Goal: Task Accomplishment & Management: Complete application form

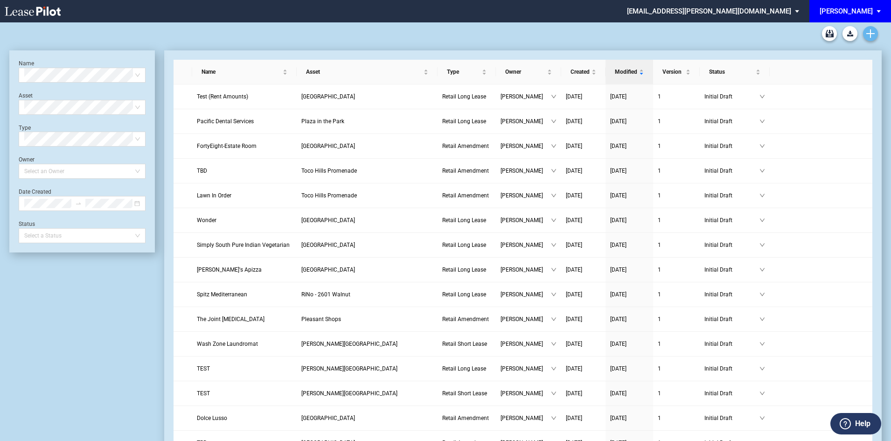
click at [868, 30] on icon "Create new document" at bounding box center [870, 33] width 8 height 8
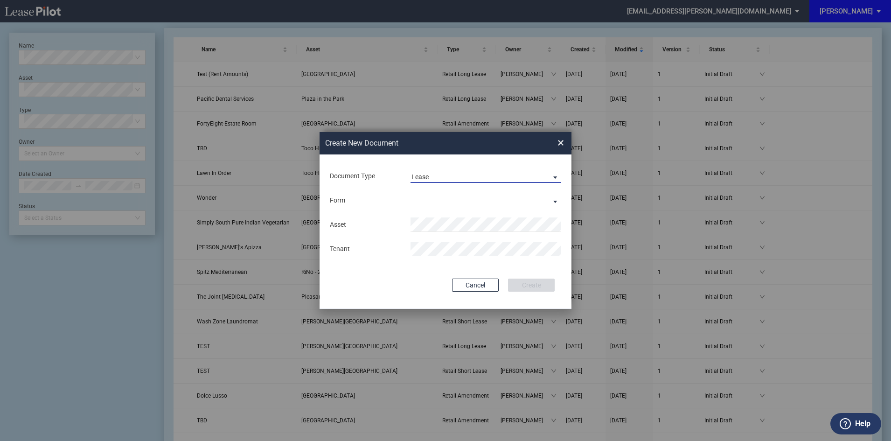
click at [465, 177] on span "Lease" at bounding box center [478, 177] width 134 height 9
click at [456, 202] on md-option "Amendment" at bounding box center [487, 199] width 166 height 22
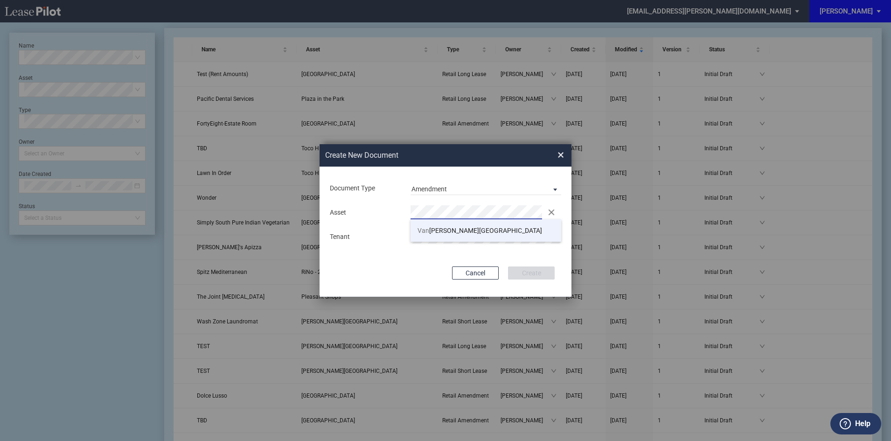
click at [441, 230] on span "Van Dorn Plaza" at bounding box center [479, 230] width 125 height 7
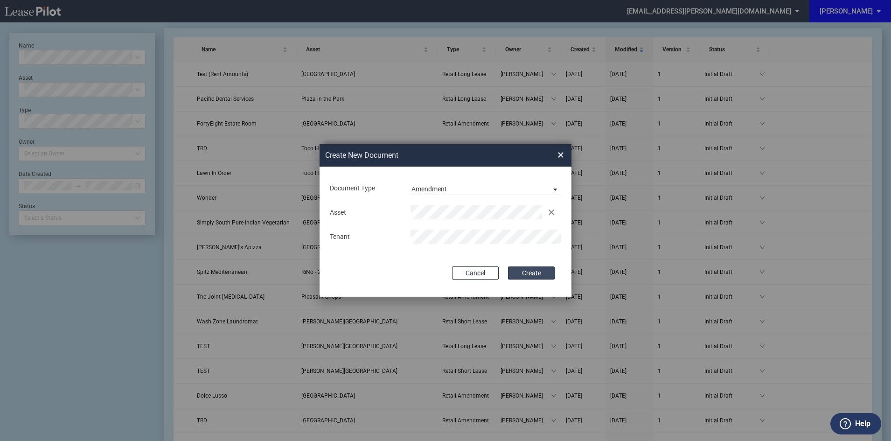
click at [526, 272] on button "Create" at bounding box center [531, 272] width 47 height 13
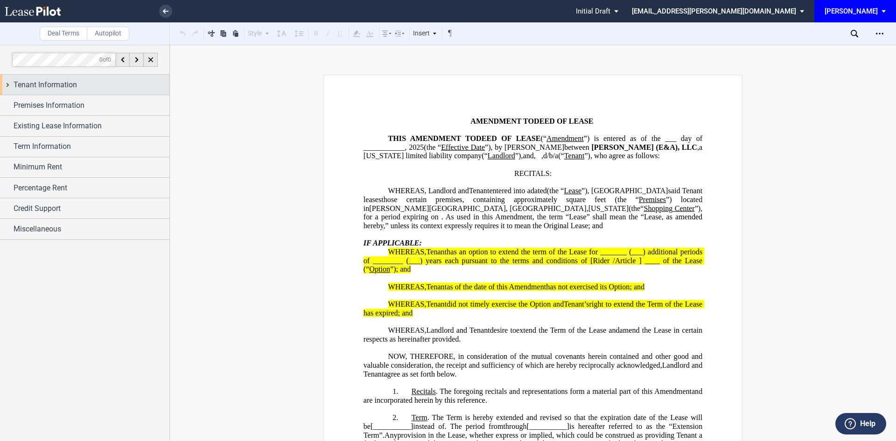
click at [115, 87] on div "Tenant Information" at bounding box center [92, 84] width 156 height 11
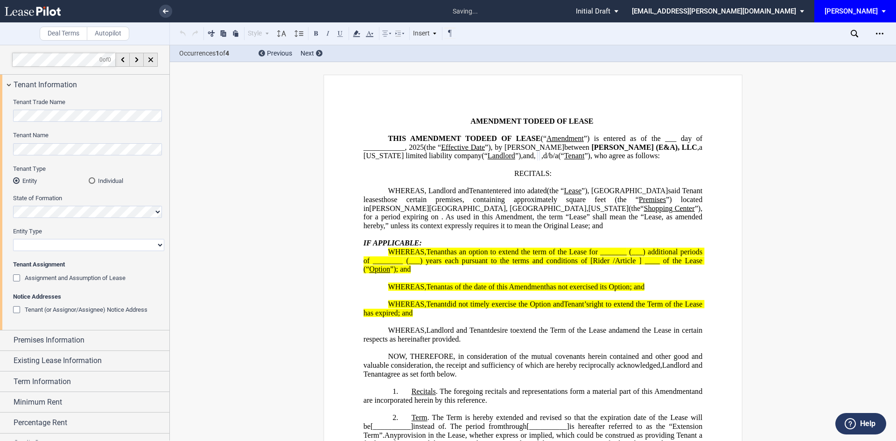
click at [44, 240] on select "Corporation Limited Liability Company General Partnership Limited Partnership O…" at bounding box center [88, 245] width 151 height 12
select select "limited liability company"
click at [13, 239] on select "Corporation Limited Liability Company General Partnership Limited Partnership O…" at bounding box center [88, 245] width 151 height 12
click at [15, 278] on div "Assignment and Assumption of Lease" at bounding box center [17, 278] width 9 height 9
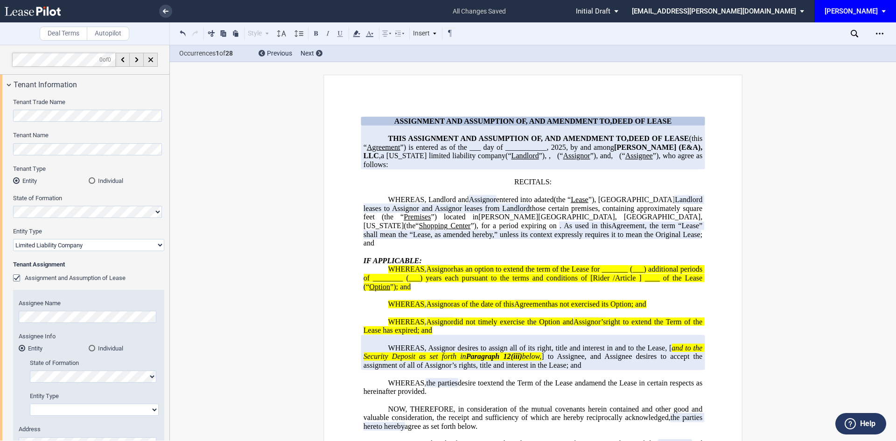
click at [93, 350] on div "Individual" at bounding box center [92, 348] width 7 height 7
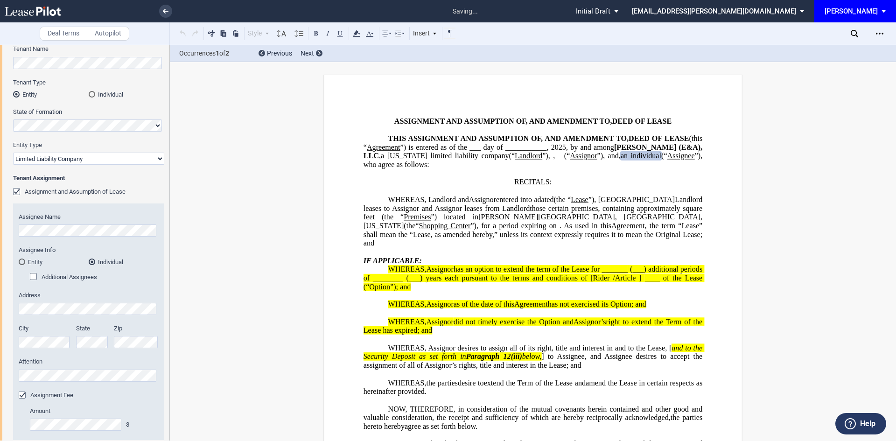
scroll to position [93, 0]
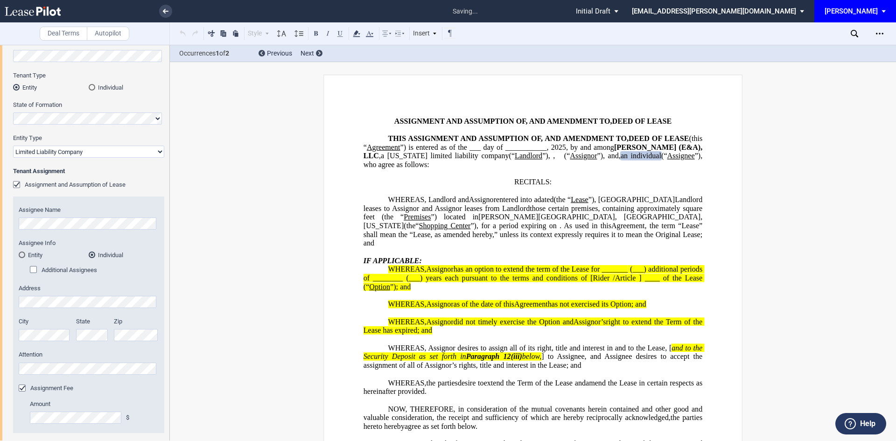
click at [35, 273] on div "Additional Assignees" at bounding box center [34, 270] width 9 height 9
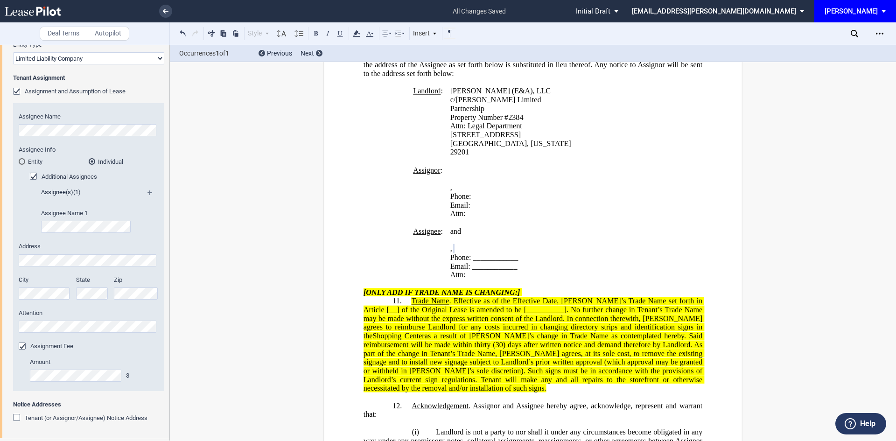
scroll to position [329, 0]
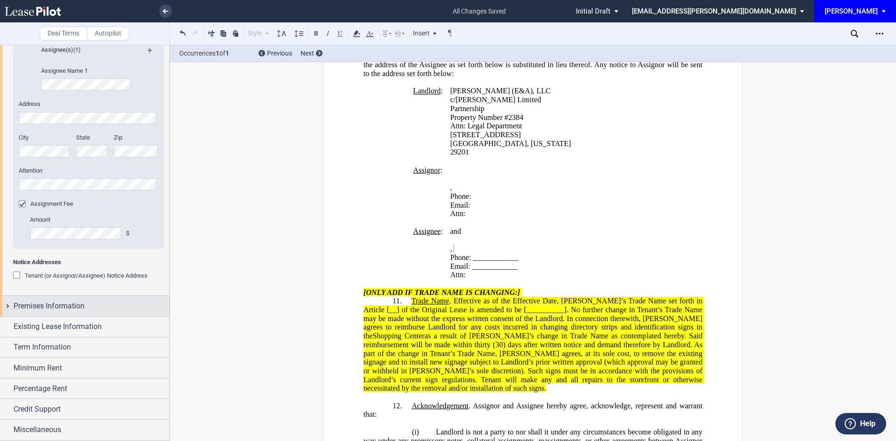
click at [45, 310] on span "Premises Information" at bounding box center [49, 305] width 71 height 11
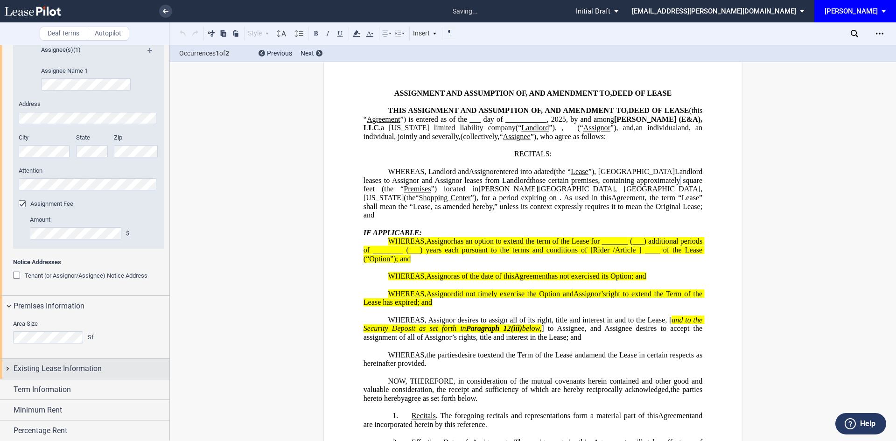
scroll to position [12, 0]
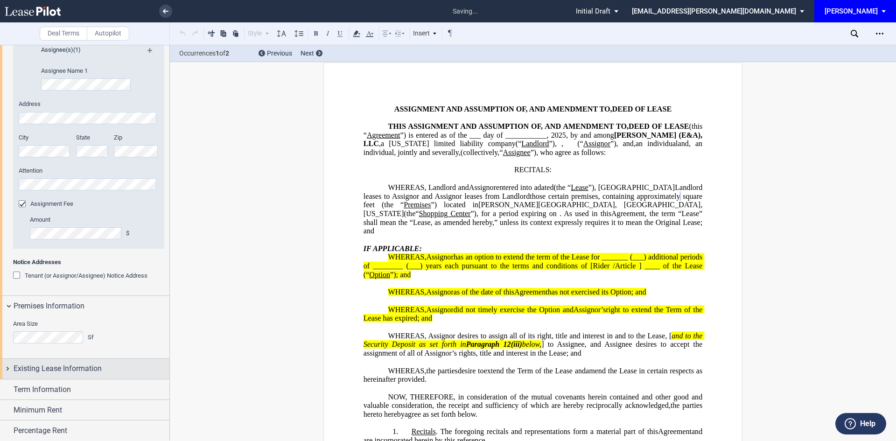
click at [57, 370] on span "Existing Lease Information" at bounding box center [58, 368] width 88 height 11
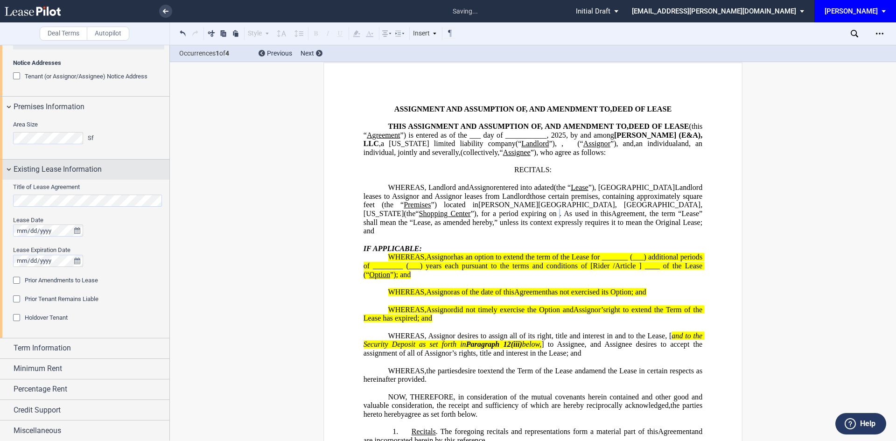
scroll to position [528, 0]
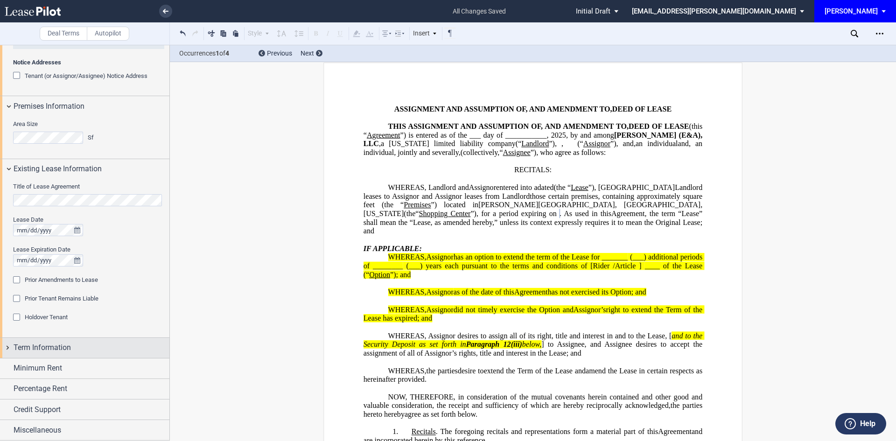
click at [69, 342] on span "Term Information" at bounding box center [42, 347] width 57 height 11
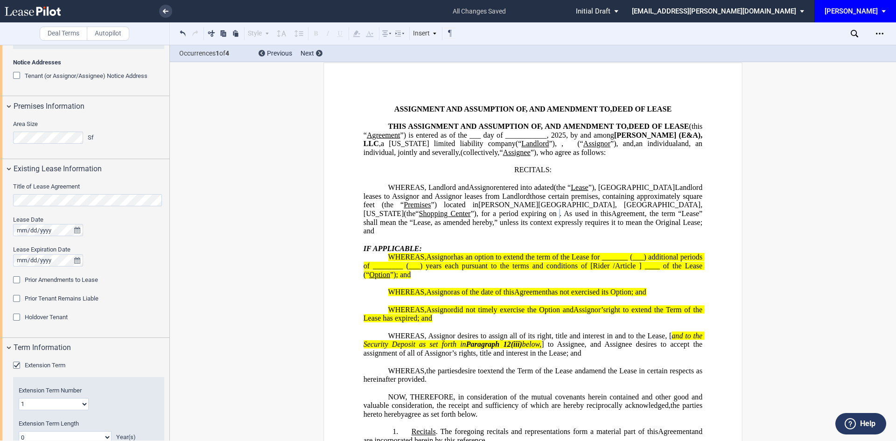
click at [16, 363] on div "Extension Term" at bounding box center [17, 365] width 9 height 9
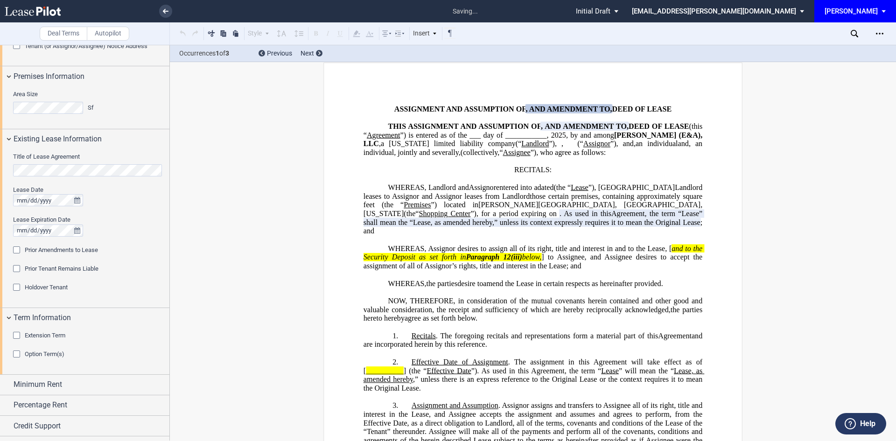
scroll to position [575, 0]
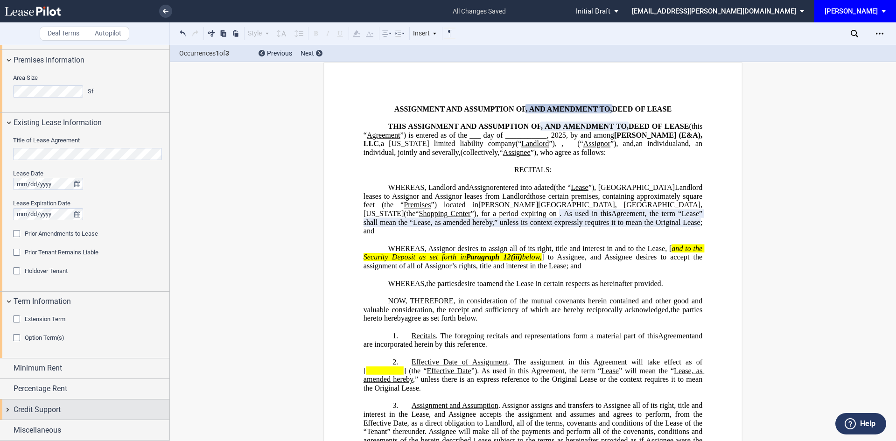
click at [124, 403] on div "Credit Support" at bounding box center [84, 409] width 169 height 20
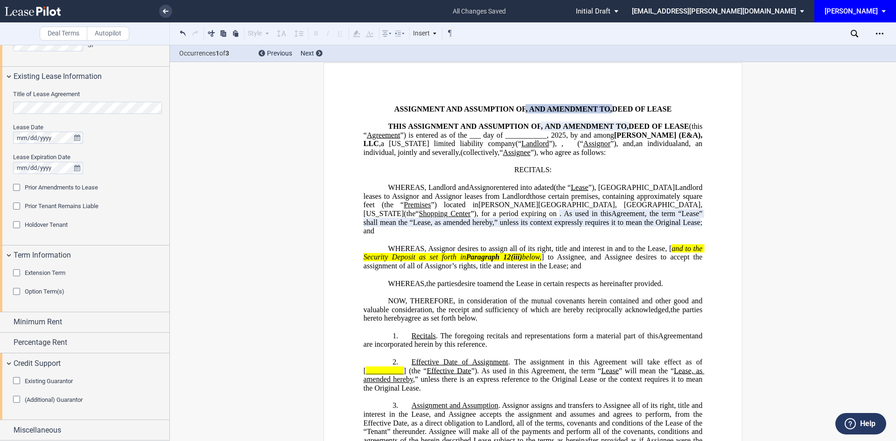
click at [16, 380] on div "Existing Guarantor" at bounding box center [17, 381] width 9 height 9
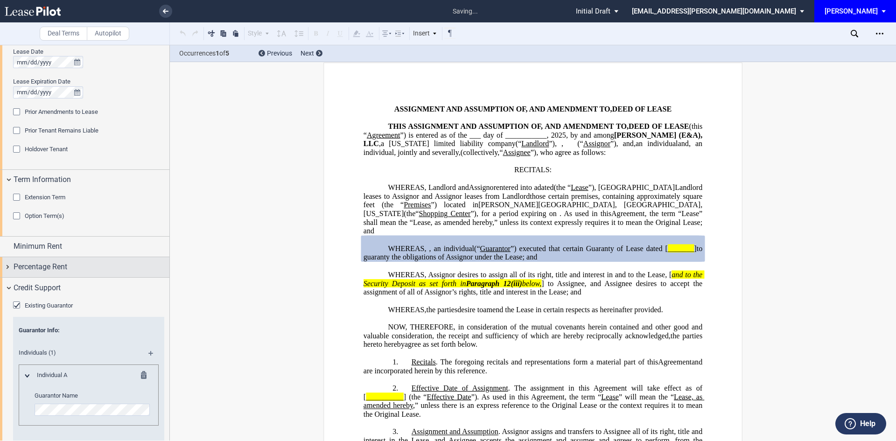
scroll to position [786, 0]
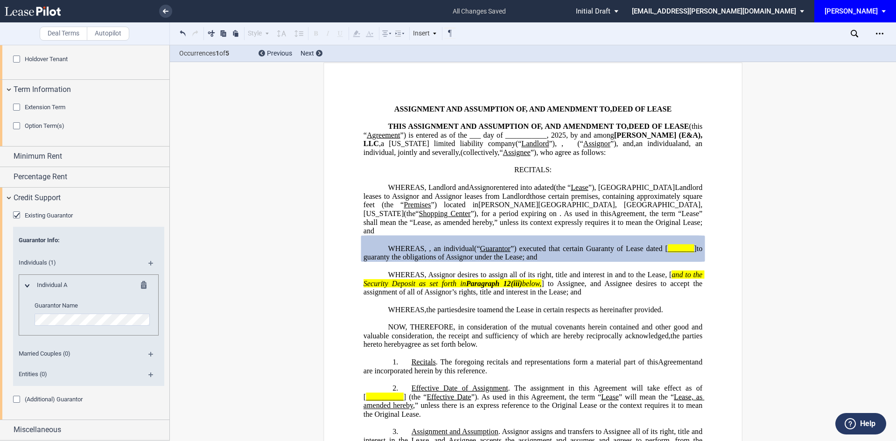
click at [148, 354] on md-icon at bounding box center [154, 357] width 13 height 11
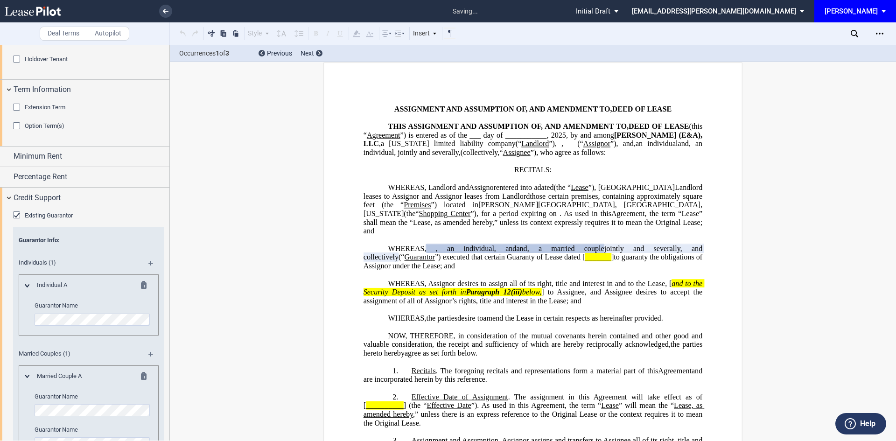
click at [145, 288] on md-icon at bounding box center [146, 286] width 11 height 11
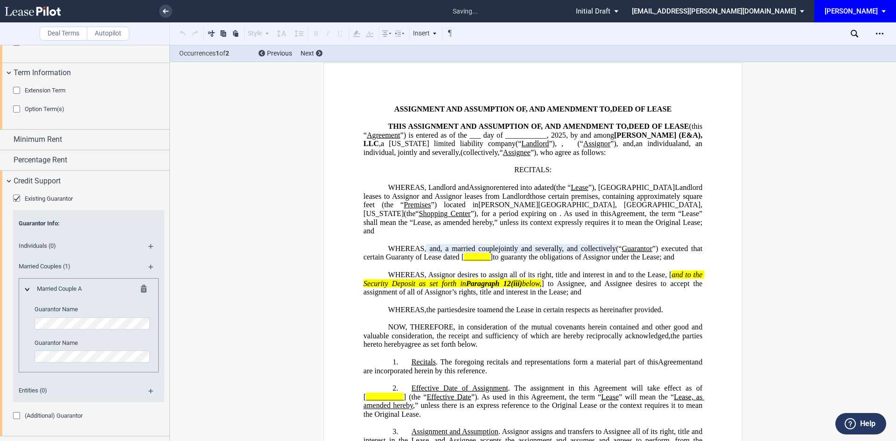
scroll to position [820, 0]
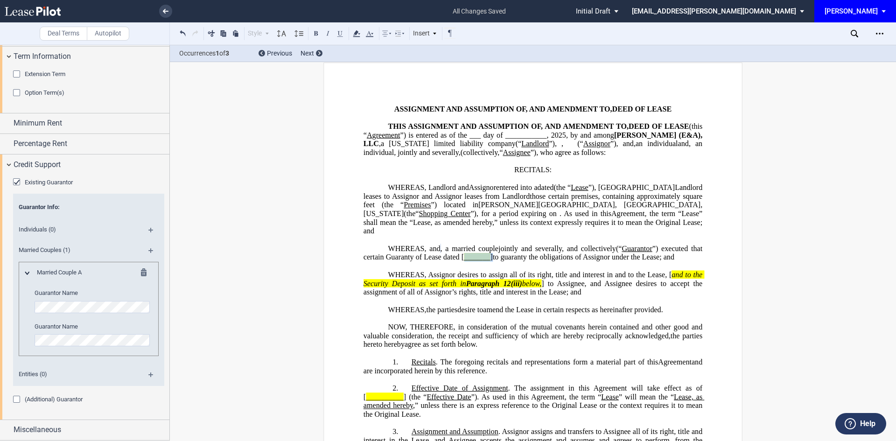
drag, startPoint x: 579, startPoint y: 265, endPoint x: 549, endPoint y: 268, distance: 30.0
click at [549, 261] on p "WHEREAS, , an individual and , a married couple , , , , and jointly and several…" at bounding box center [532, 252] width 339 height 17
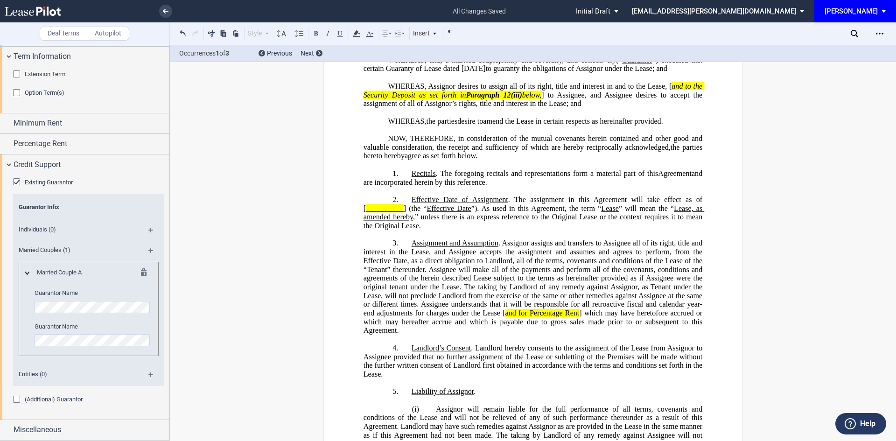
scroll to position [0, 0]
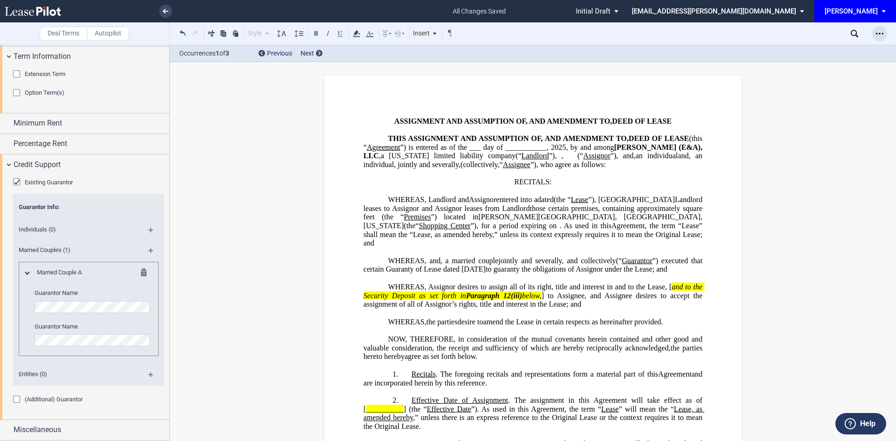
click at [881, 29] on div "Open Lease options menu" at bounding box center [879, 33] width 15 height 15
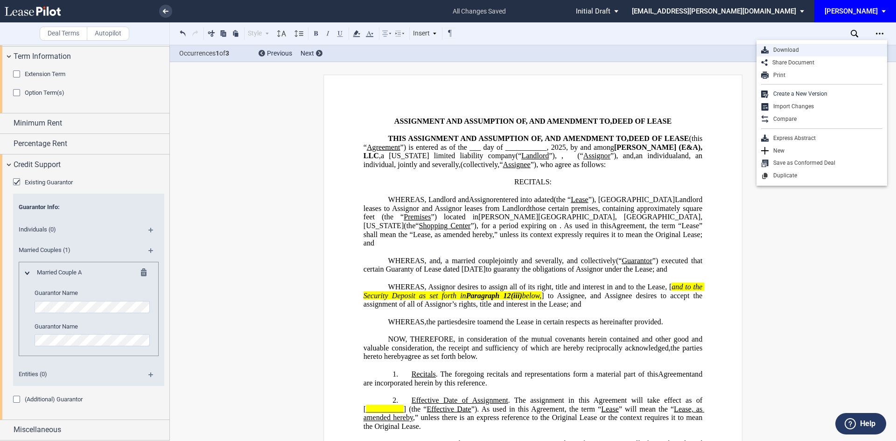
click at [811, 48] on div "Download" at bounding box center [825, 50] width 114 height 8
